Goal: Check status: Check status

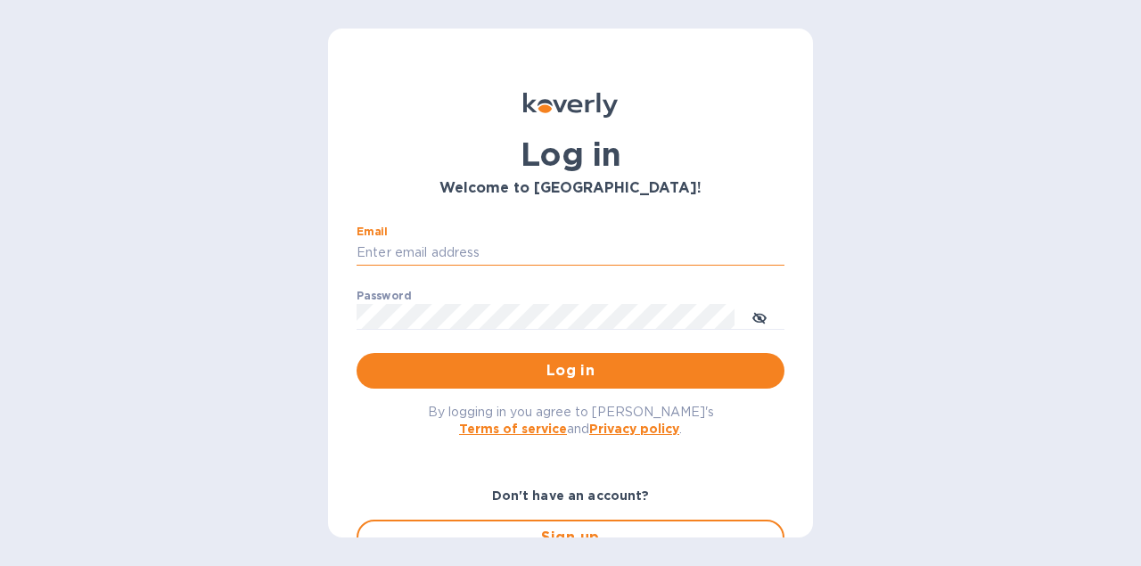
click at [363, 244] on input "Email" at bounding box center [570, 253] width 428 height 27
type input "[EMAIL_ADDRESS][DOMAIN_NAME]"
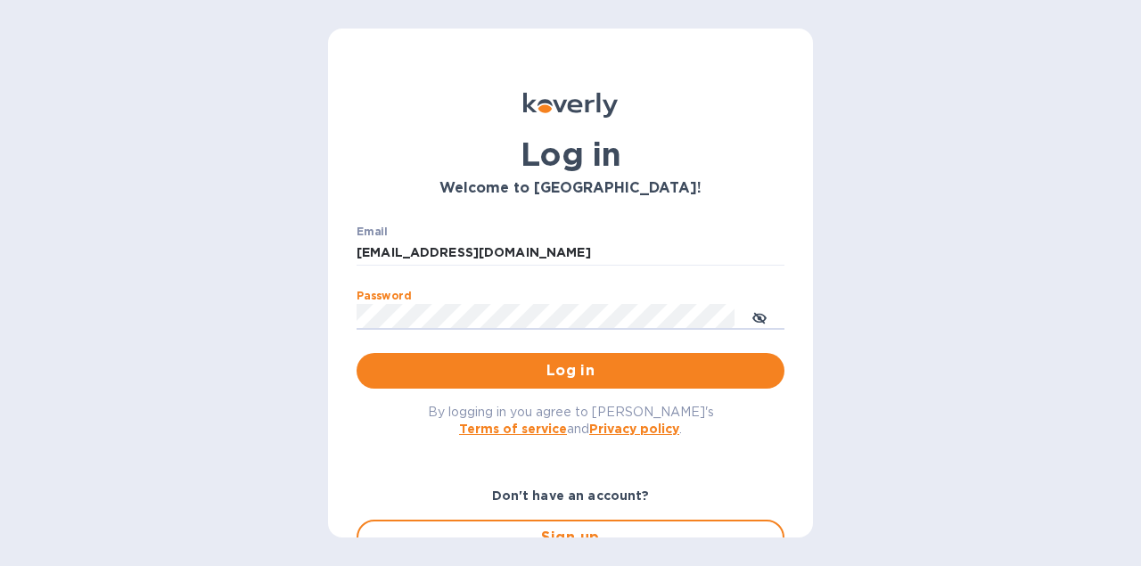
click at [356, 353] on button "Log in" at bounding box center [570, 371] width 428 height 36
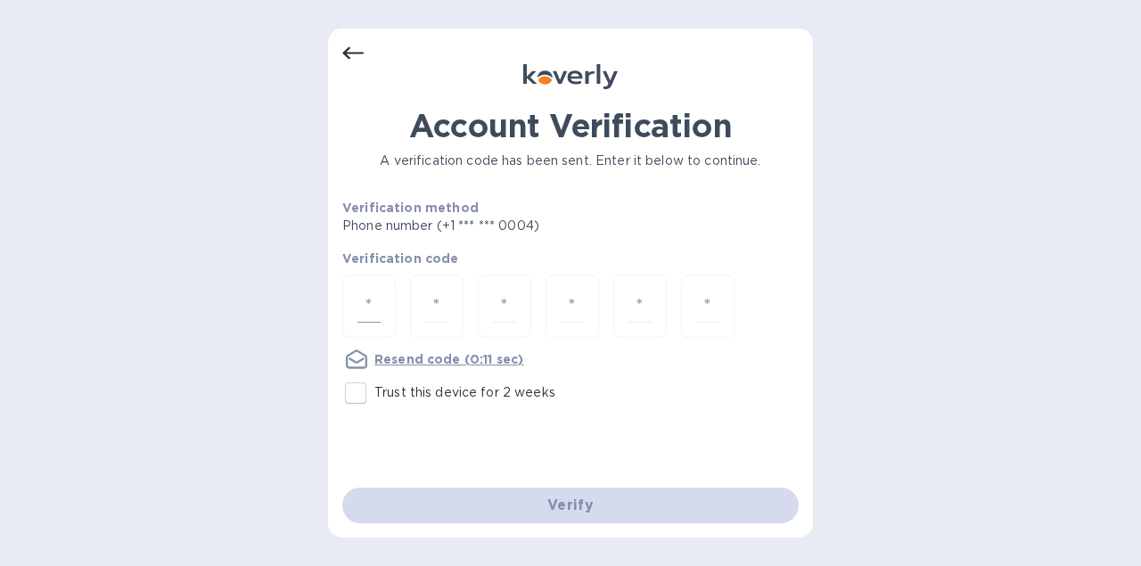
click at [385, 301] on div at bounding box center [368, 305] width 53 height 63
type input "1"
type input "5"
type input "8"
type input "5"
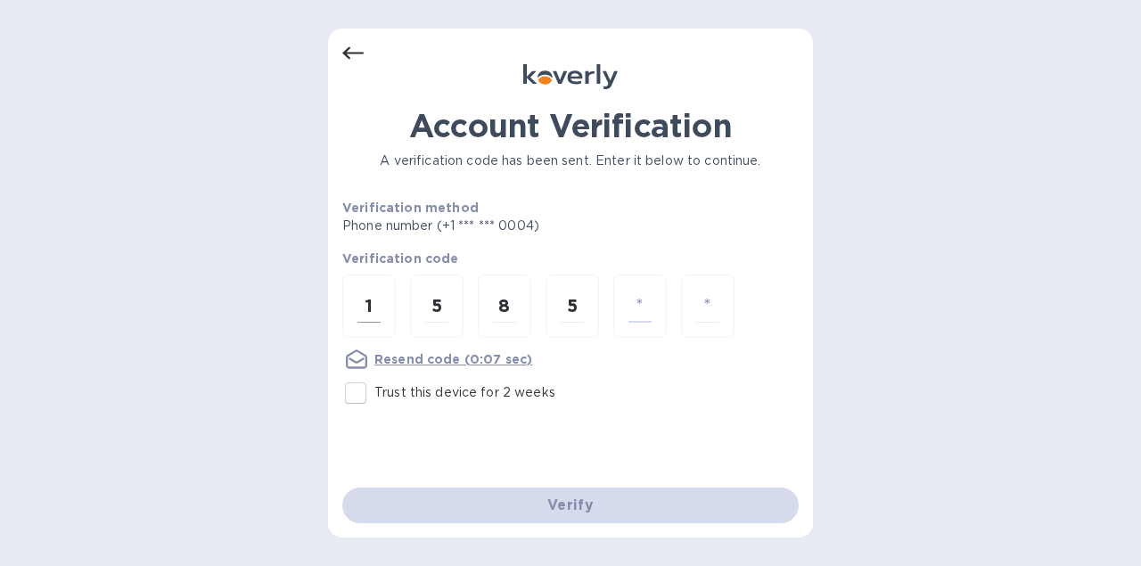
type input "4"
type input "3"
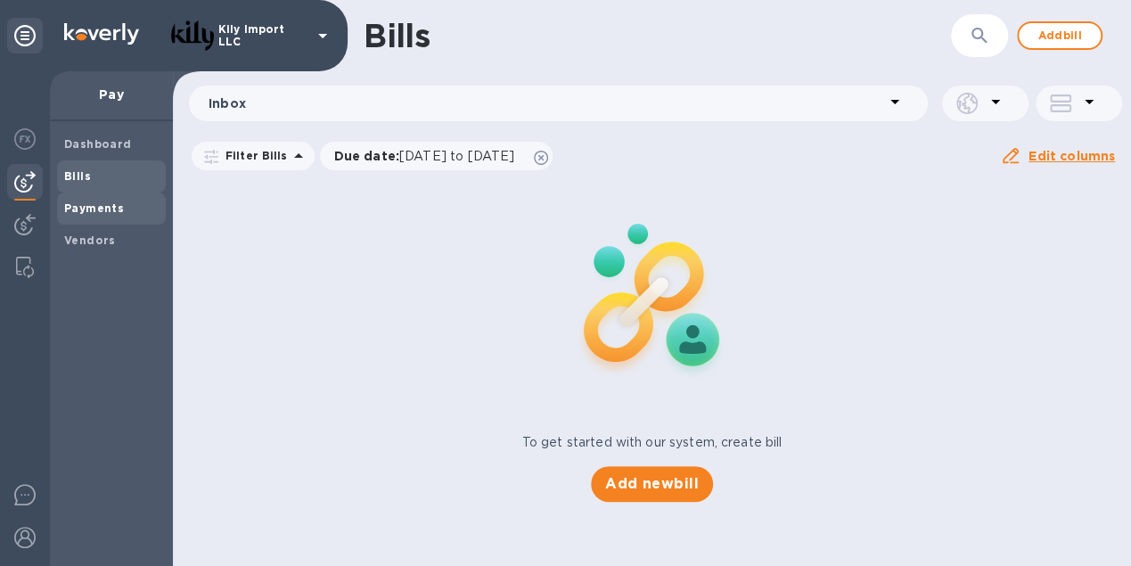
click at [111, 206] on b "Payments" at bounding box center [94, 207] width 60 height 13
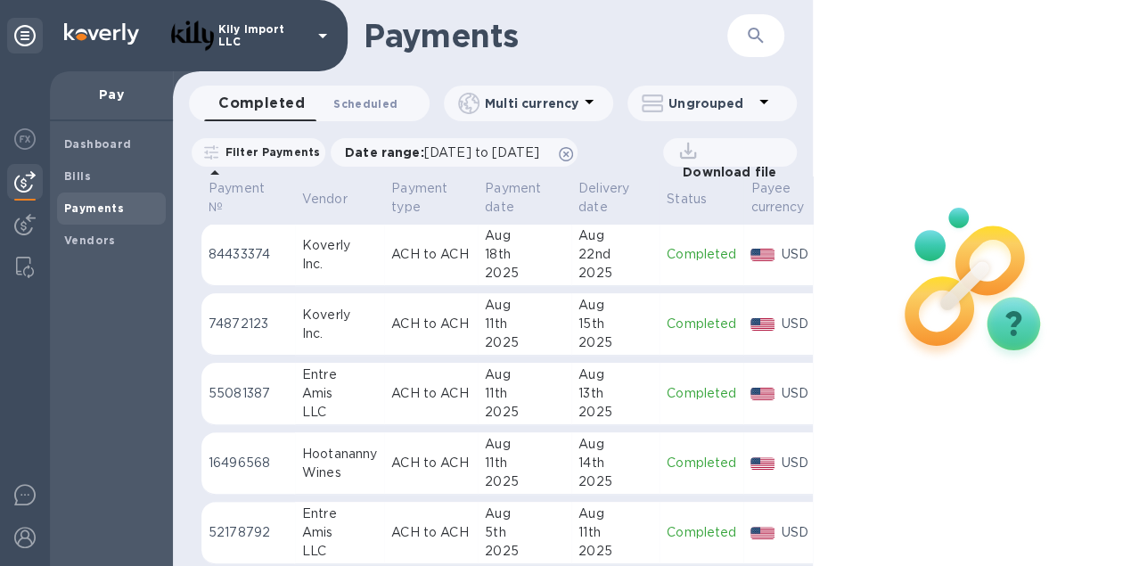
click at [372, 99] on span "Scheduled 0" at bounding box center [365, 103] width 64 height 19
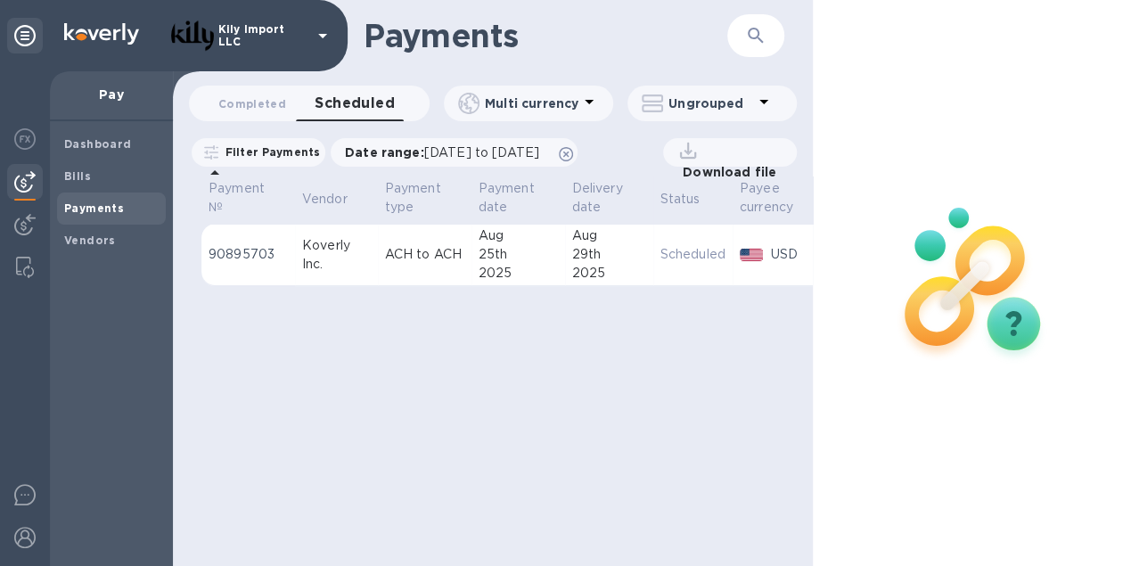
click at [619, 258] on div "29th" at bounding box center [609, 254] width 74 height 19
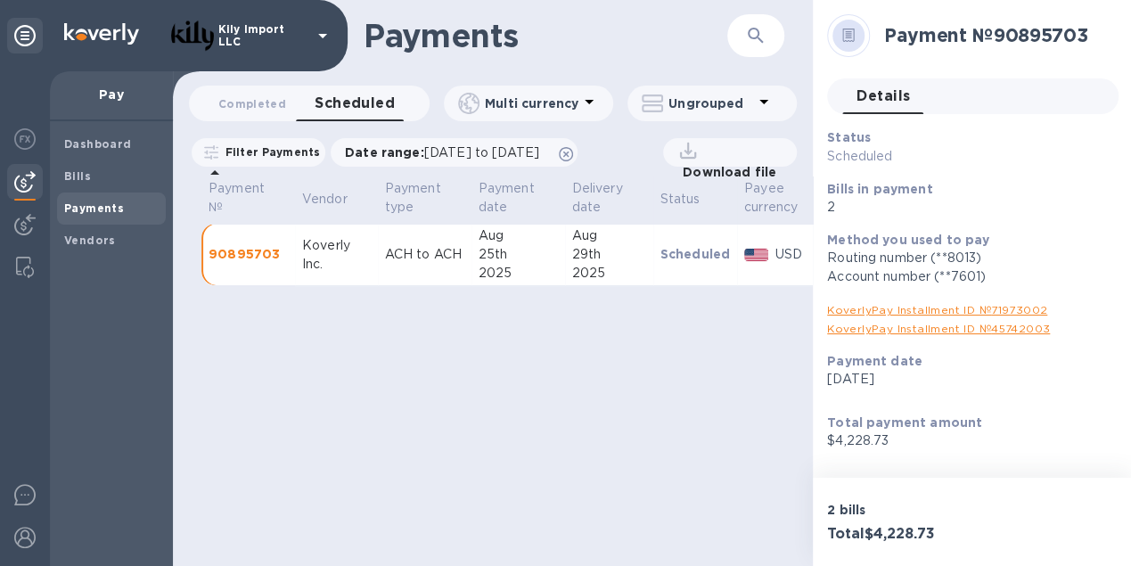
click at [683, 411] on div "Payments ​ Completed 0 Scheduled 0 Multi currency Ungrouped Filter Payments Dat…" at bounding box center [493, 283] width 640 height 566
click at [891, 503] on p "2 bills" at bounding box center [896, 510] width 138 height 18
click at [904, 322] on link "KoverlyPay Installment ID № 45742003" at bounding box center [938, 328] width 223 height 13
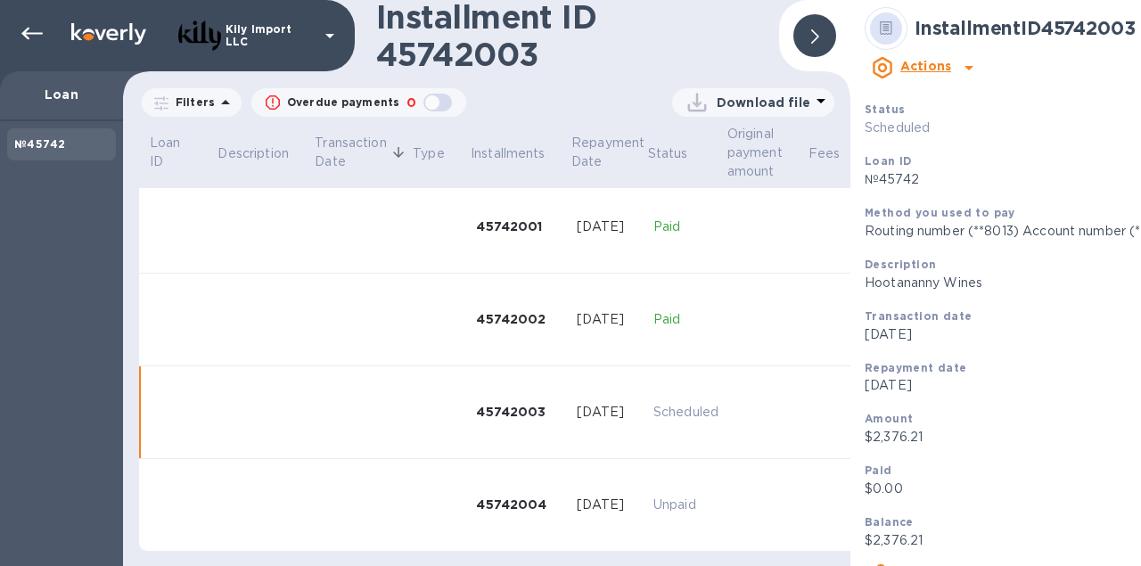
scroll to position [10, 0]
click at [1002, 565] on u "Loan repayment №90895703" at bounding box center [993, 572] width 200 height 14
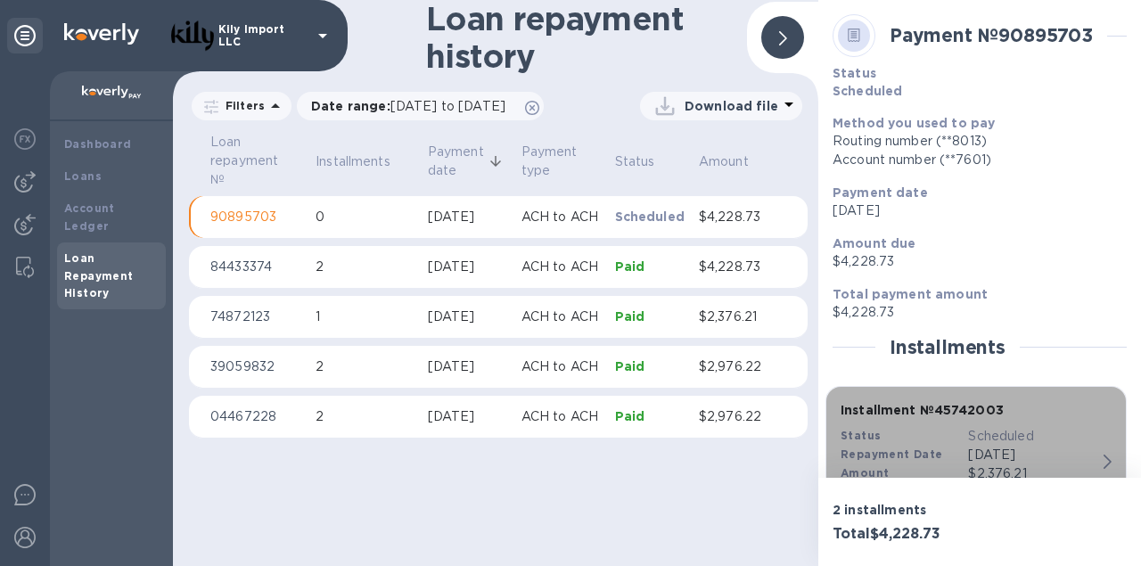
click at [1093, 454] on div "Installment № 45742003 Status Scheduled Repayment Date Aug 25, 2025 Amount $2,3…" at bounding box center [968, 461] width 270 height 134
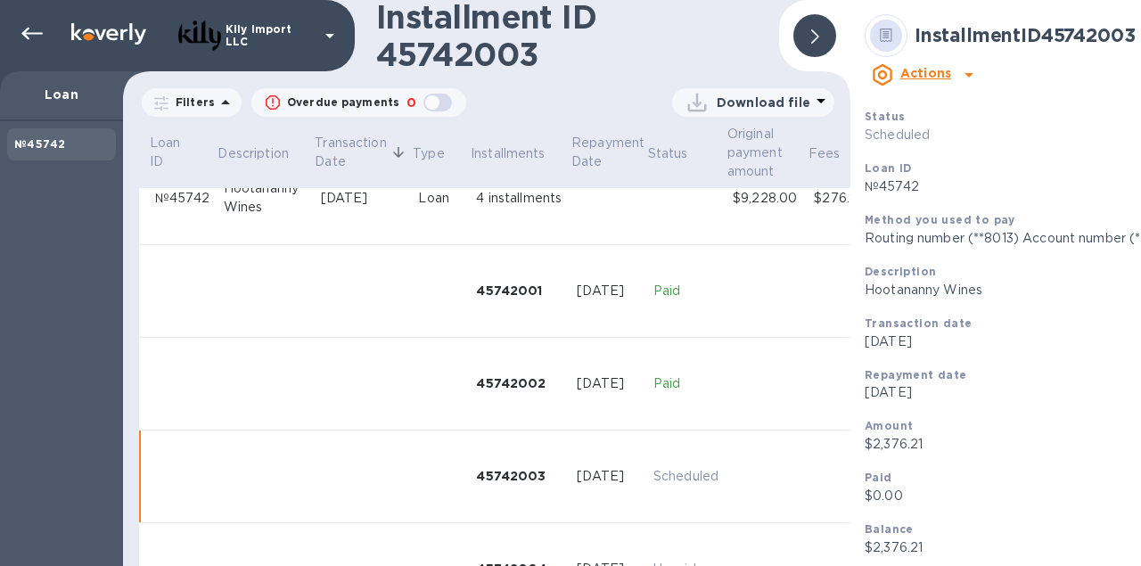
scroll to position [34, 0]
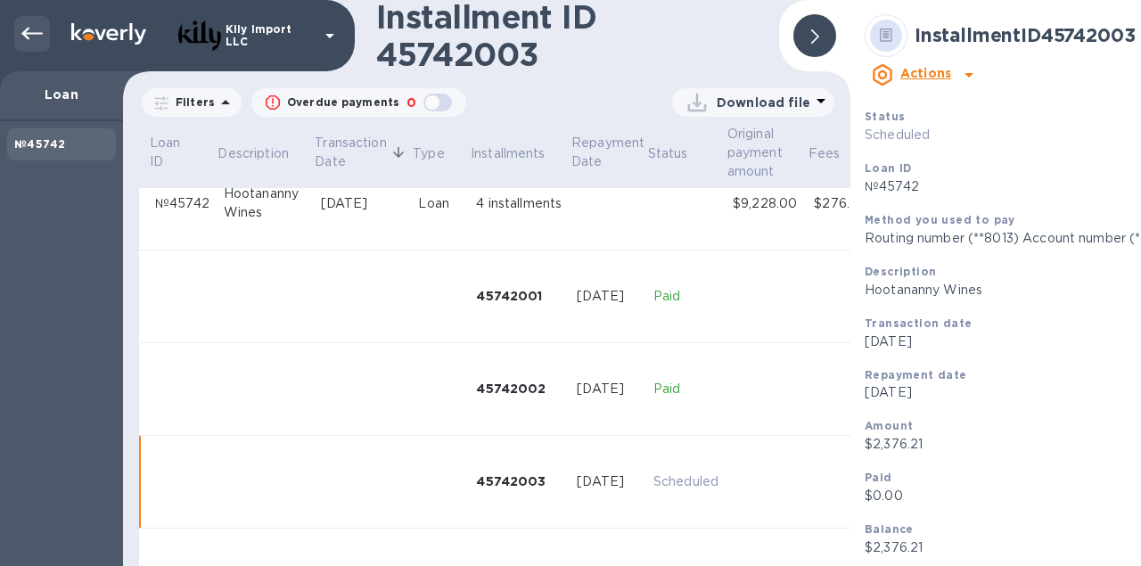
click at [41, 30] on icon at bounding box center [31, 33] width 21 height 21
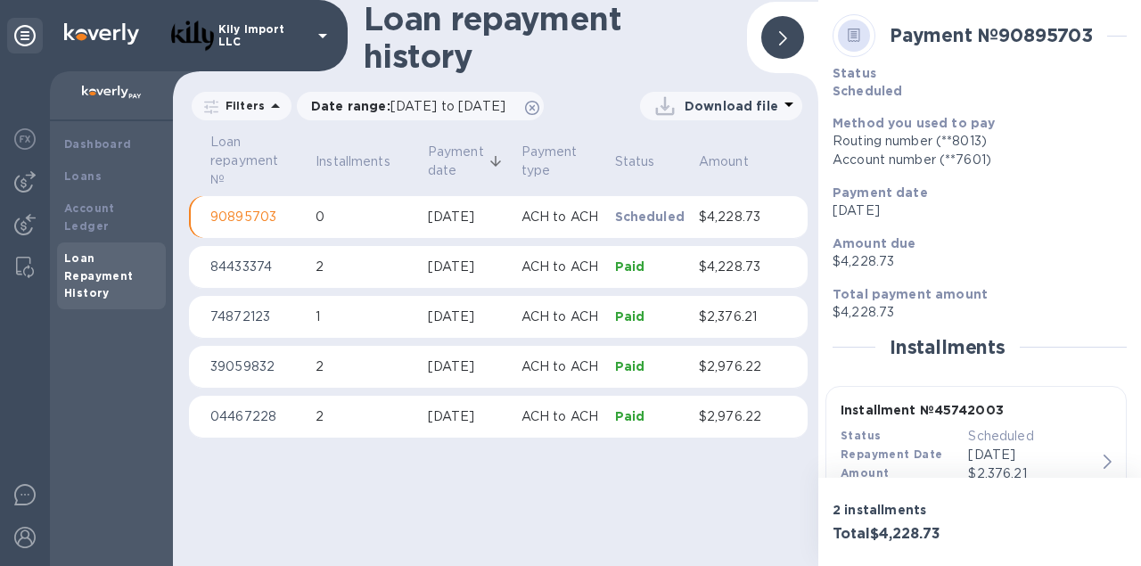
click at [367, 220] on p "0" at bounding box center [364, 217] width 98 height 19
click at [1102, 468] on div "Installment № 45742003 Status Scheduled Repayment Date Aug 25, 2025 Amount $2,3…" at bounding box center [975, 465] width 285 height 143
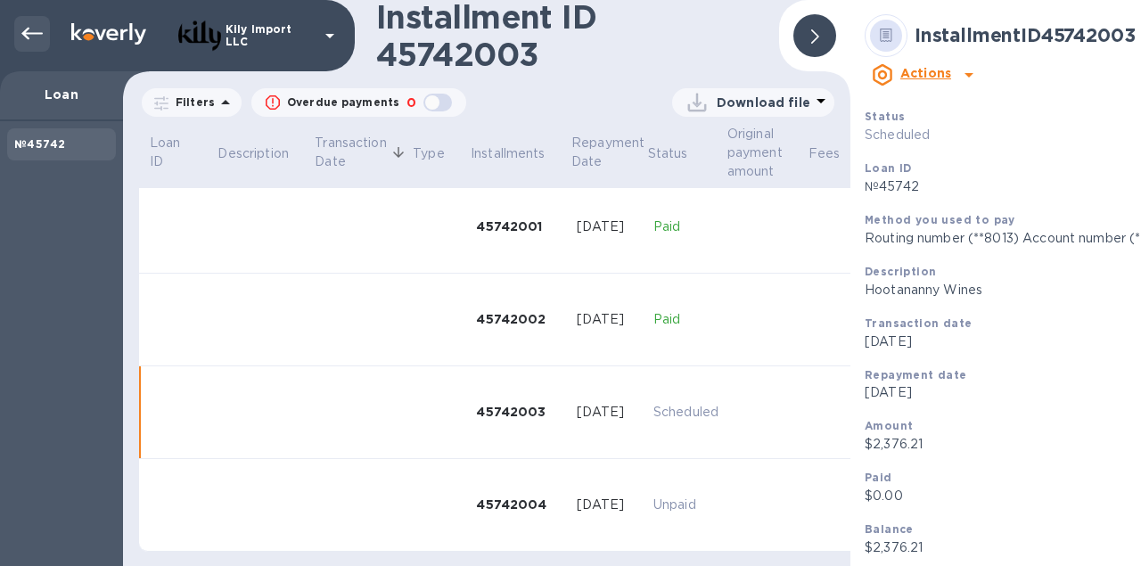
click at [30, 34] on icon at bounding box center [31, 34] width 21 height 12
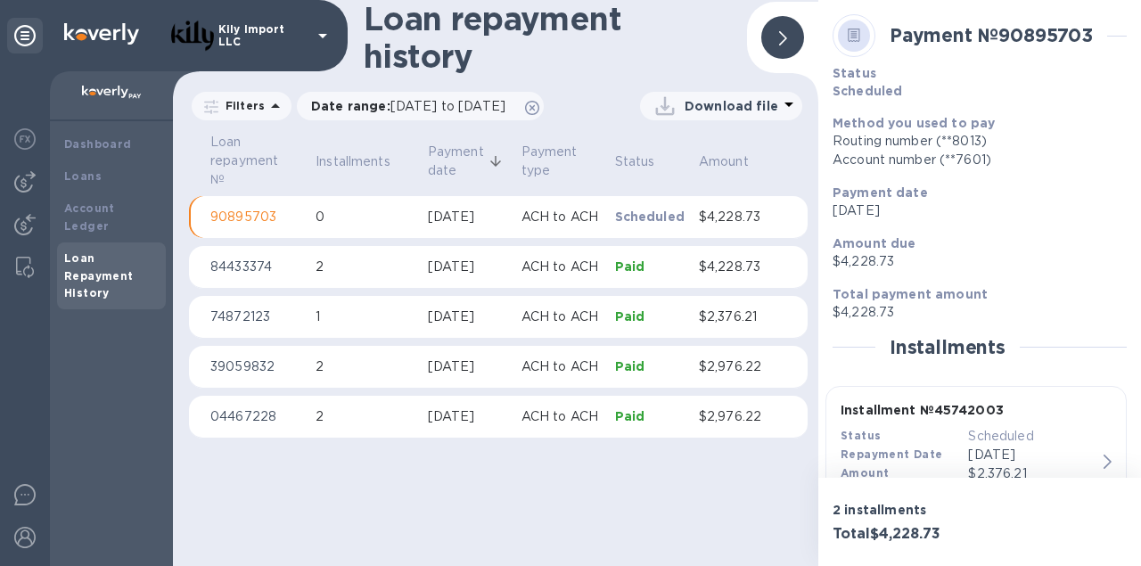
click at [107, 32] on img at bounding box center [101, 33] width 75 height 21
click at [98, 89] on img at bounding box center [112, 93] width 60 height 14
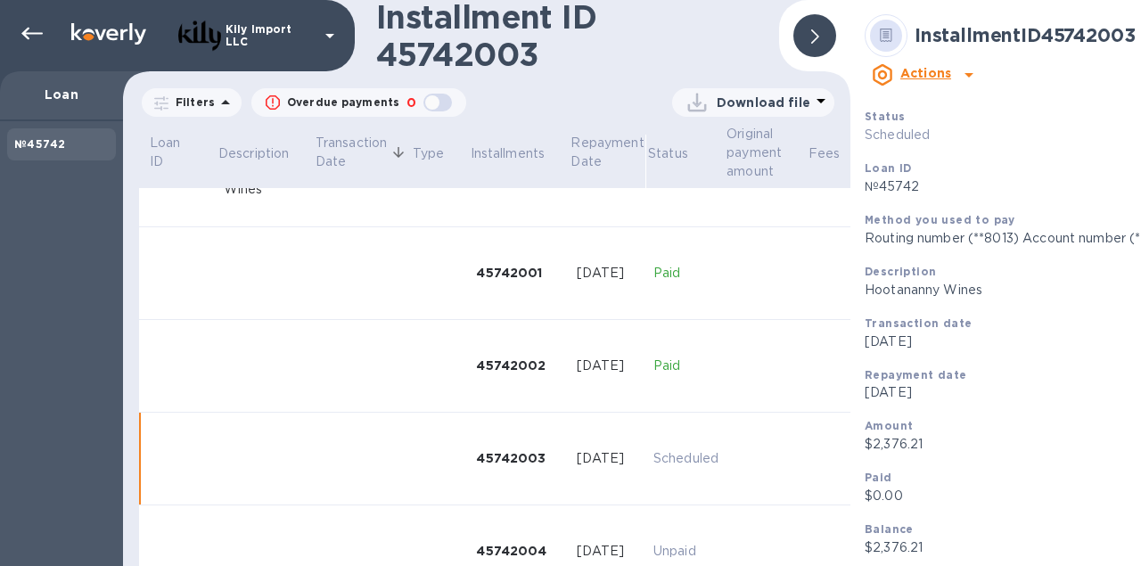
scroll to position [112, 0]
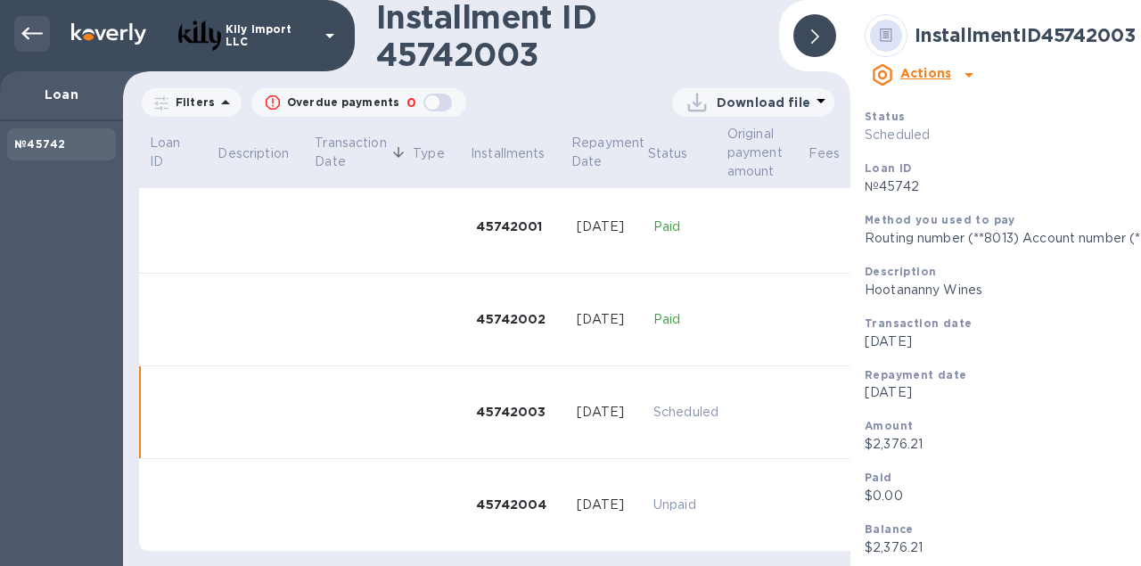
click at [42, 30] on icon at bounding box center [31, 33] width 21 height 21
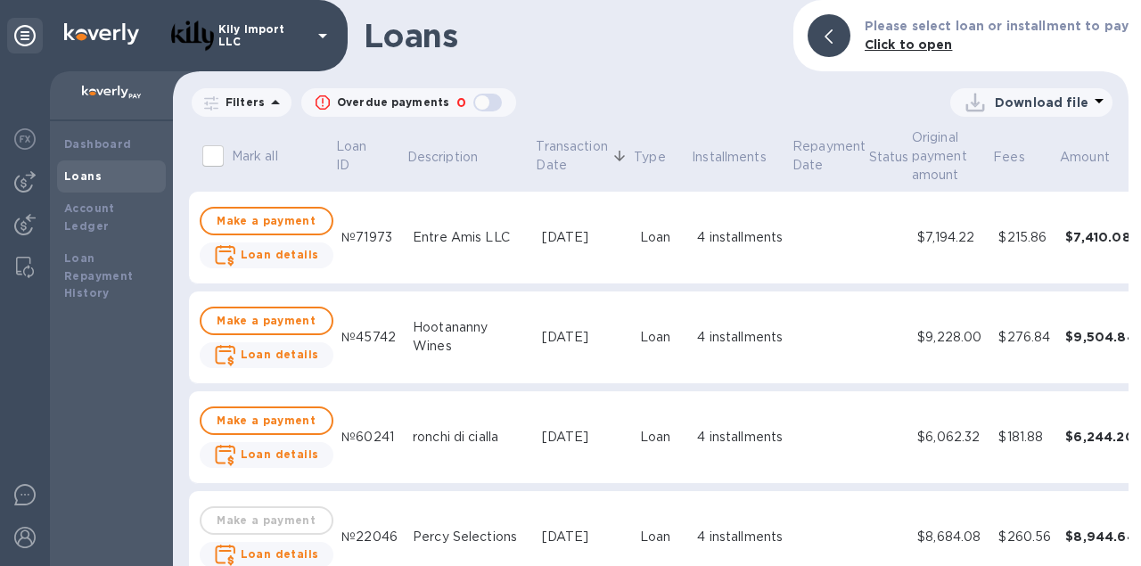
click at [821, 264] on td at bounding box center [828, 238] width 77 height 93
